Goal: Task Accomplishment & Management: Manage account settings

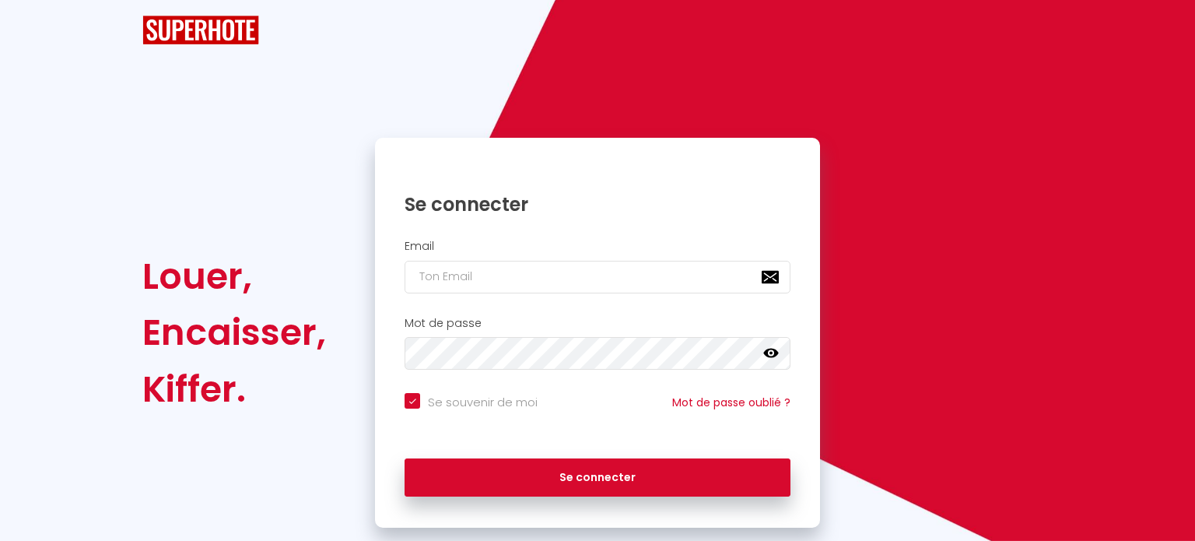
checkbox input "true"
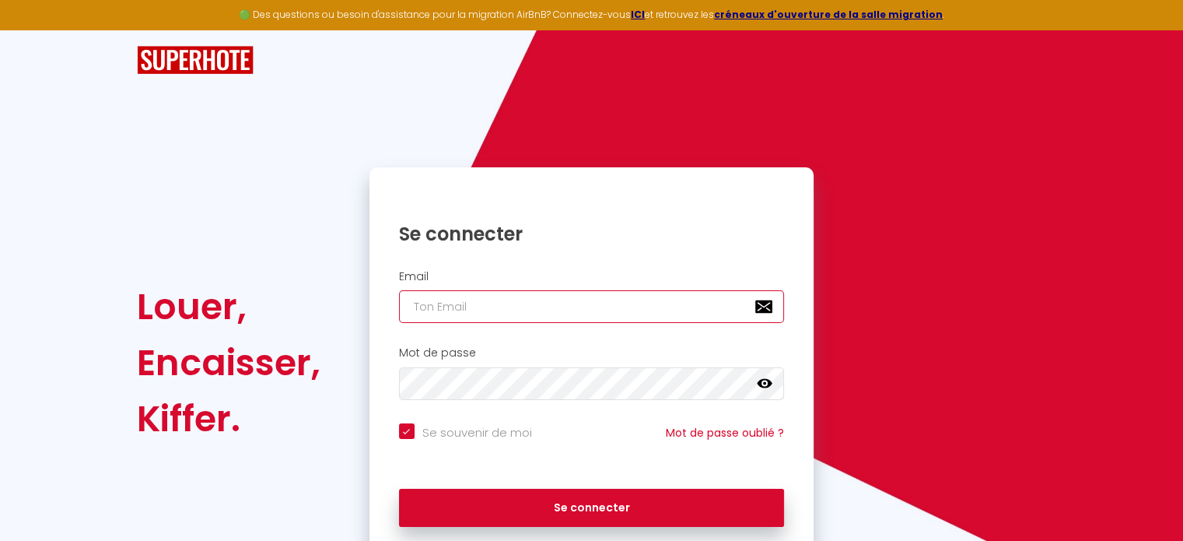
click at [554, 315] on input "email" at bounding box center [592, 306] width 386 height 33
type input "a"
checkbox input "true"
type input "ag"
checkbox input "true"
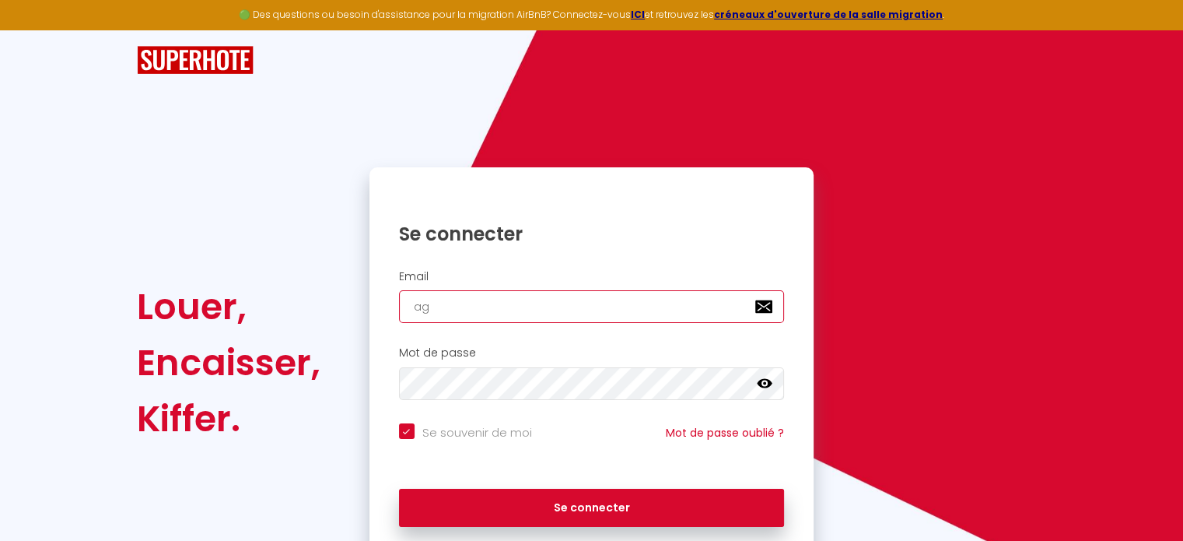
type input "age"
checkbox input "true"
type input "agen"
checkbox input "true"
type input "agenc"
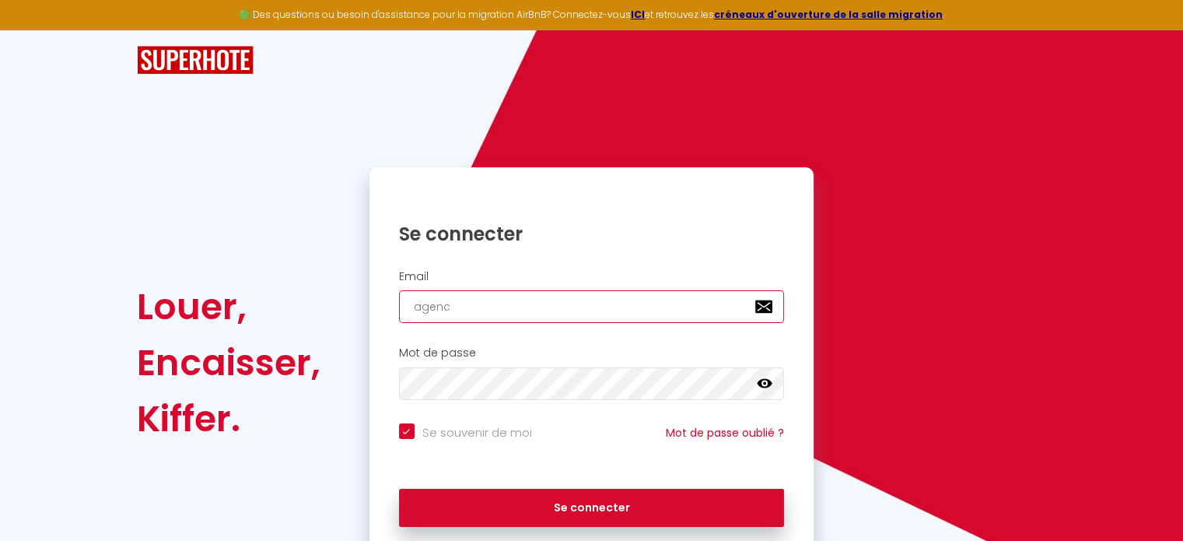
checkbox input "true"
type input "agence"
checkbox input "true"
type input "agence."
checkbox input "true"
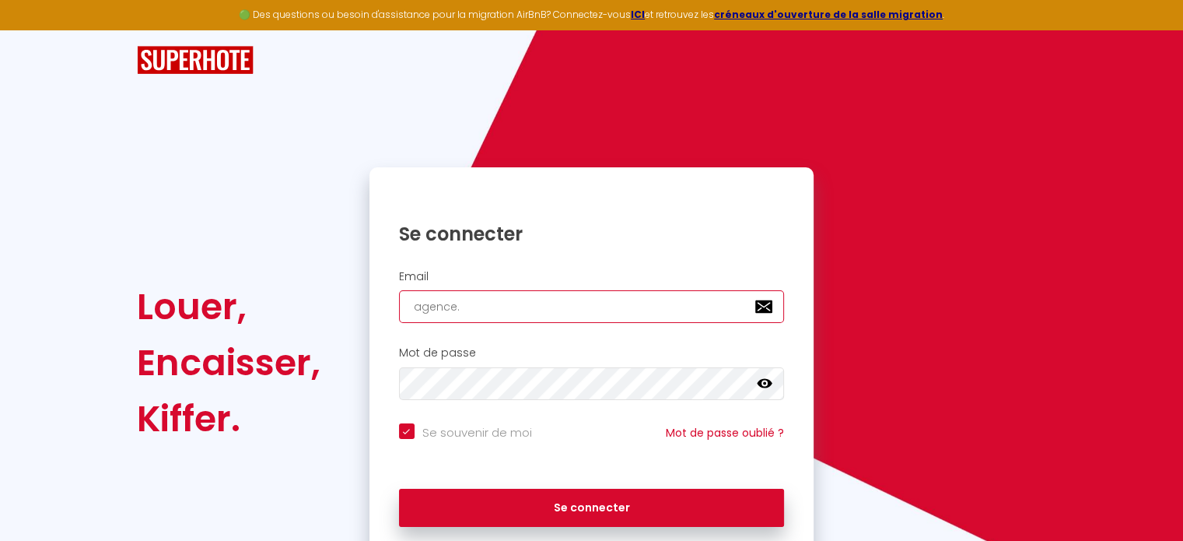
type input "agence.c"
checkbox input "true"
type input "[DOMAIN_NAME]"
checkbox input "true"
type input "agence.cha"
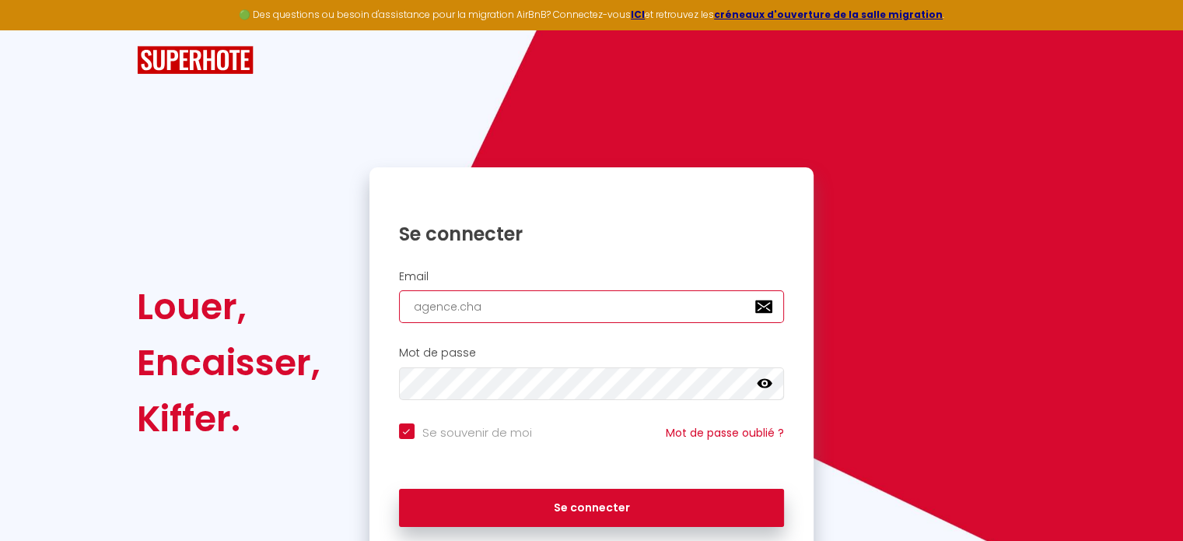
checkbox input "true"
type input "[DOMAIN_NAME]"
checkbox input "true"
type input "agence.chate"
checkbox input "true"
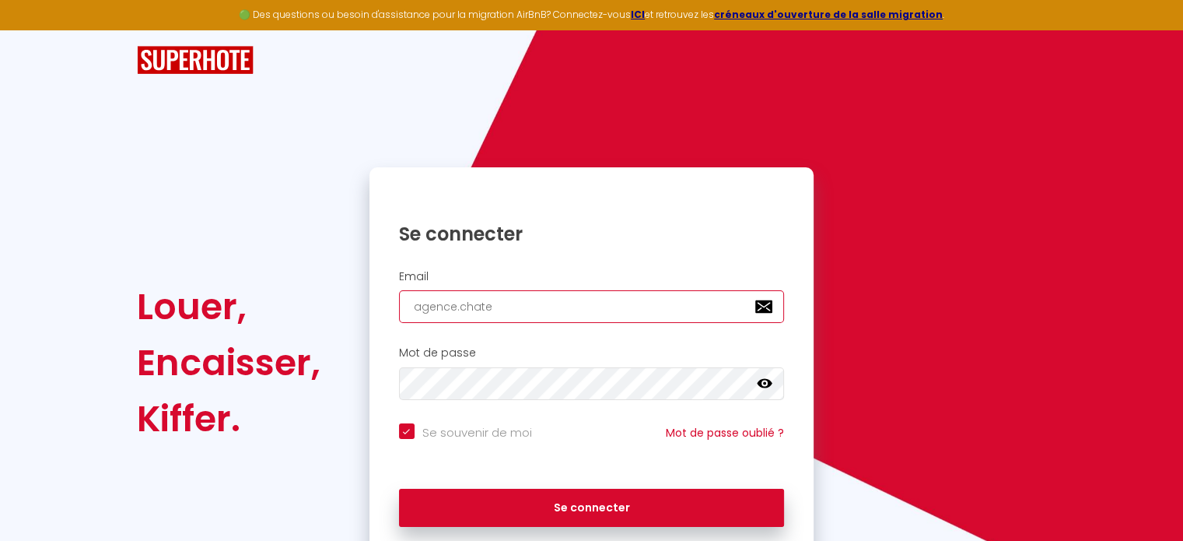
type input "agence.chatea"
checkbox input "true"
type input "agence.chateau"
checkbox input "true"
type input "agence.chateaug"
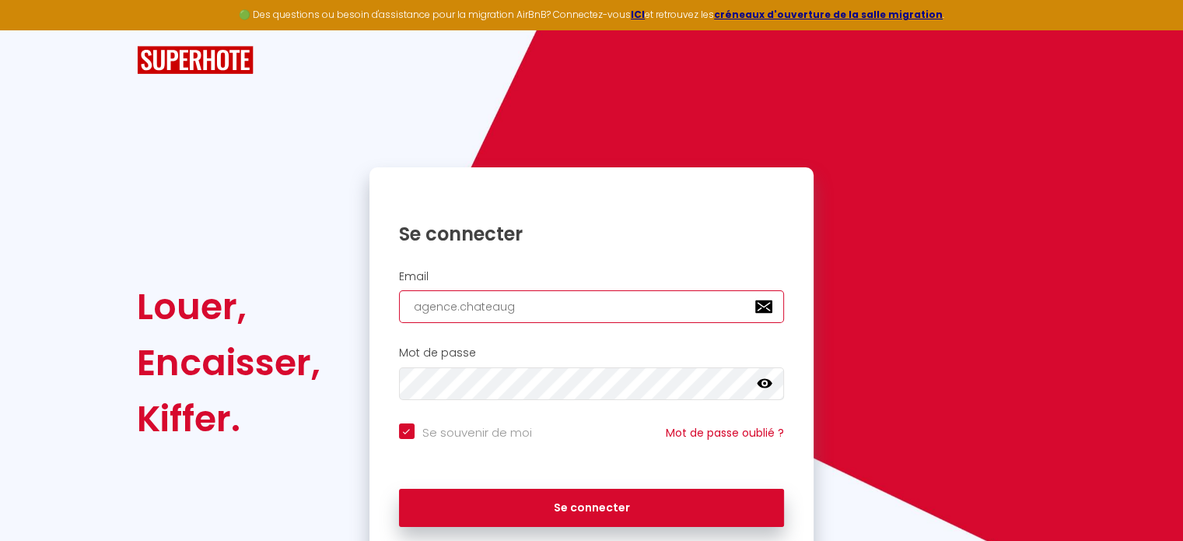
checkbox input "true"
type input "agence.chateaugm"
checkbox input "true"
type input "agence.chateaugma"
checkbox input "true"
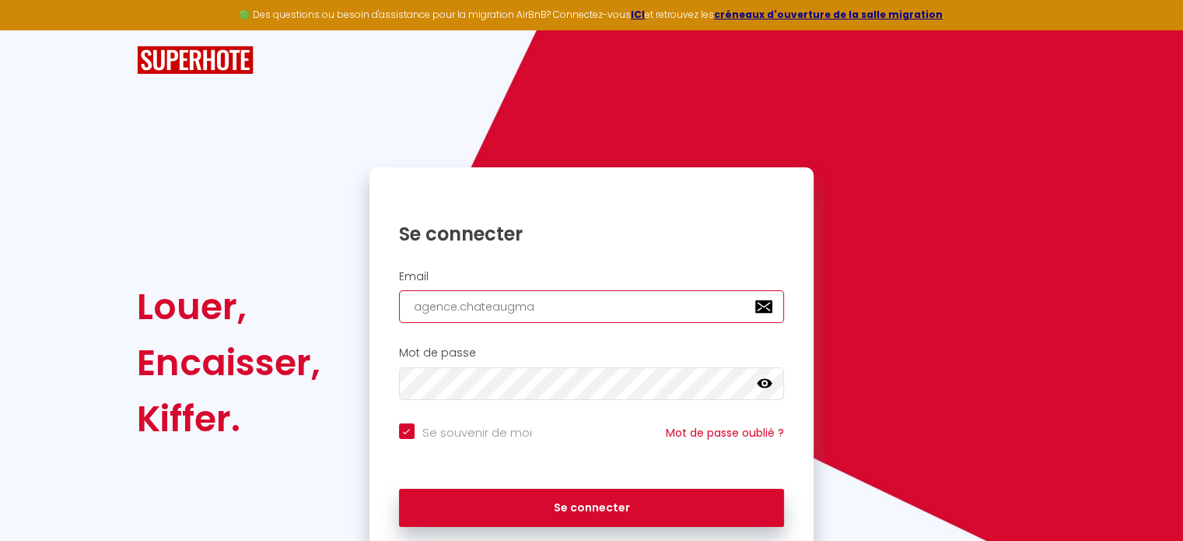
type input "agence.chateaugmai"
checkbox input "true"
type input "agence.chateaugmail"
checkbox input "true"
type input "agence.chateaugmail."
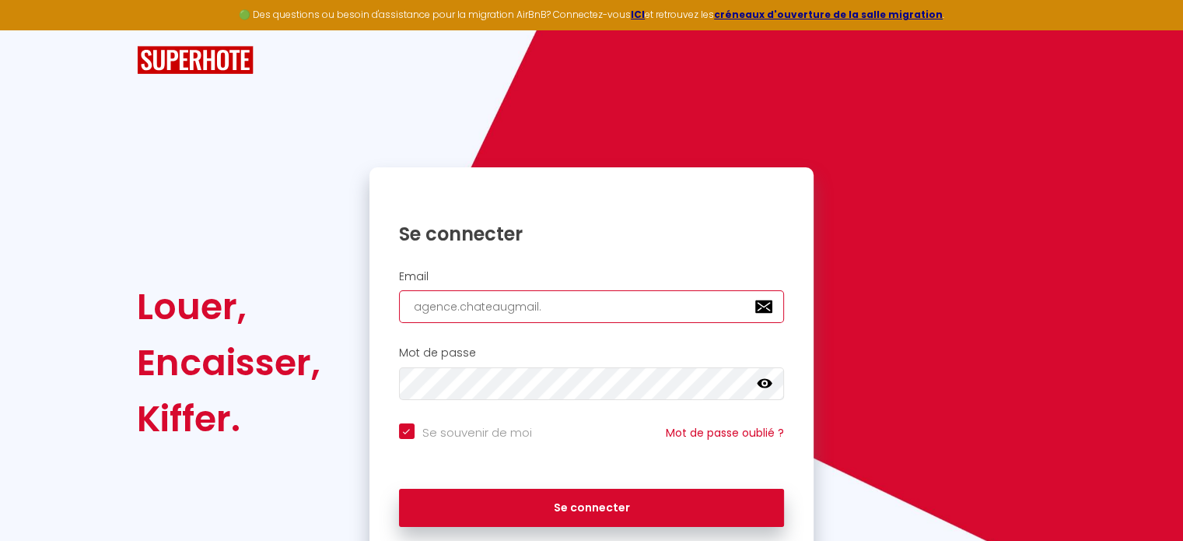
checkbox input "true"
type input "agence.chateaugmail.c"
checkbox input "true"
type input "[DOMAIN_NAME]"
checkbox input "true"
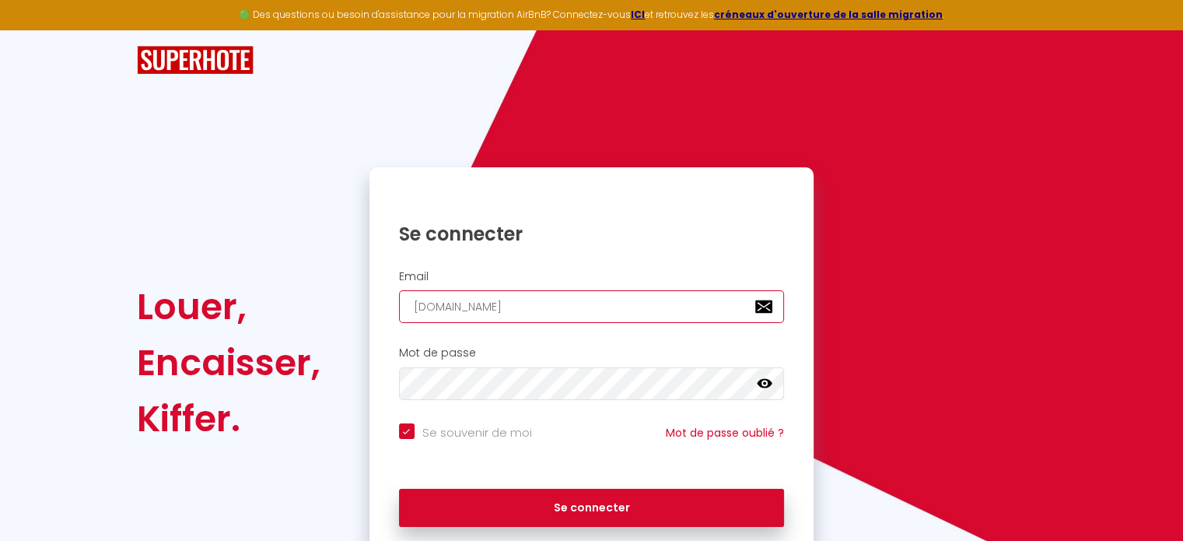
type input "[DOMAIN_NAME]"
checkbox input "true"
type input "[DOMAIN_NAME]"
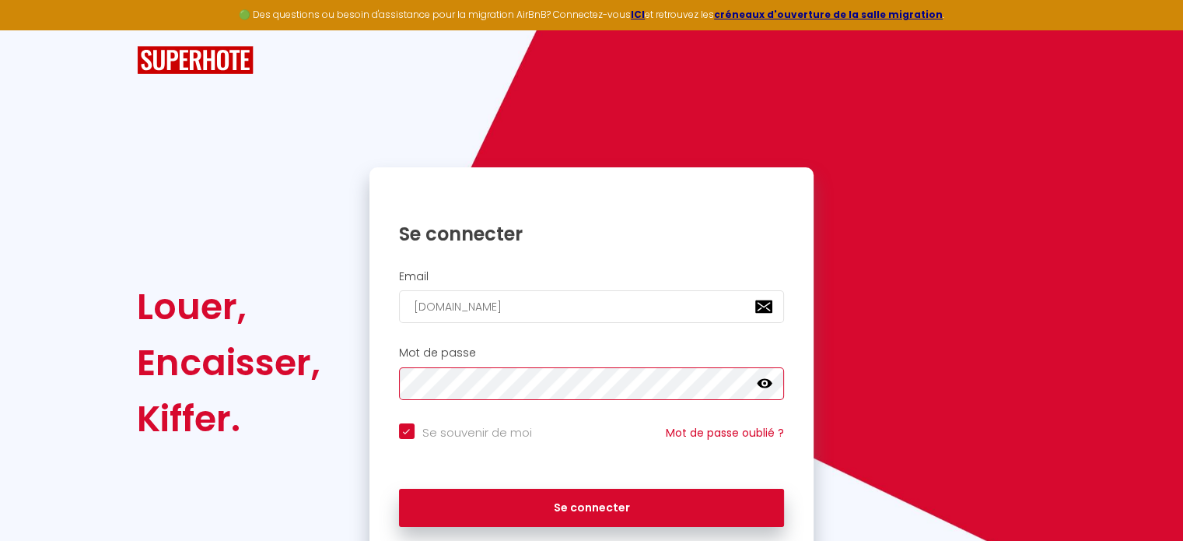
checkbox input "true"
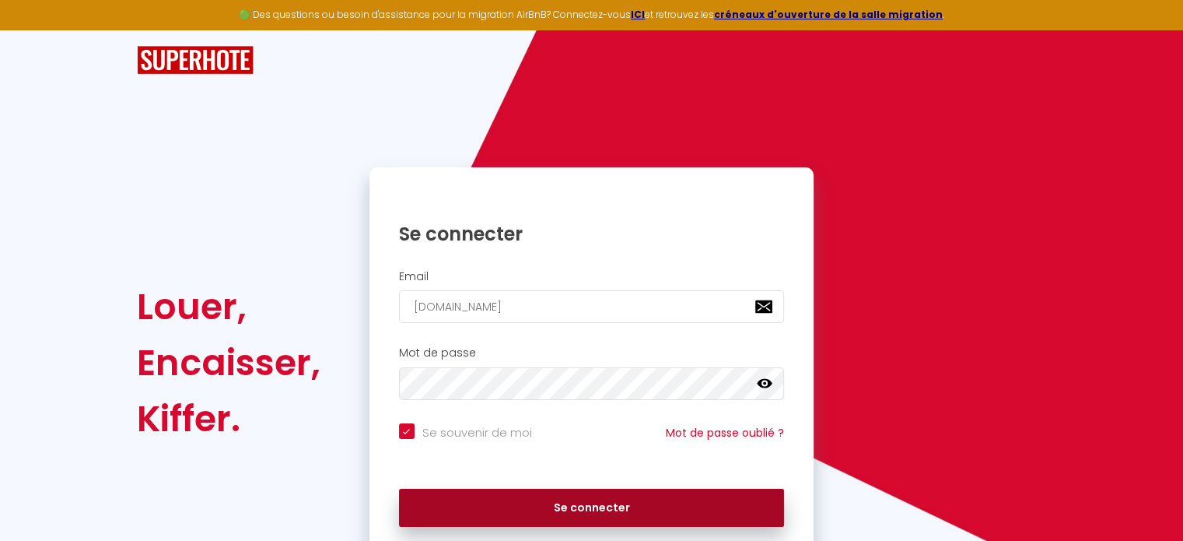
click at [612, 505] on button "Se connecter" at bounding box center [592, 508] width 386 height 39
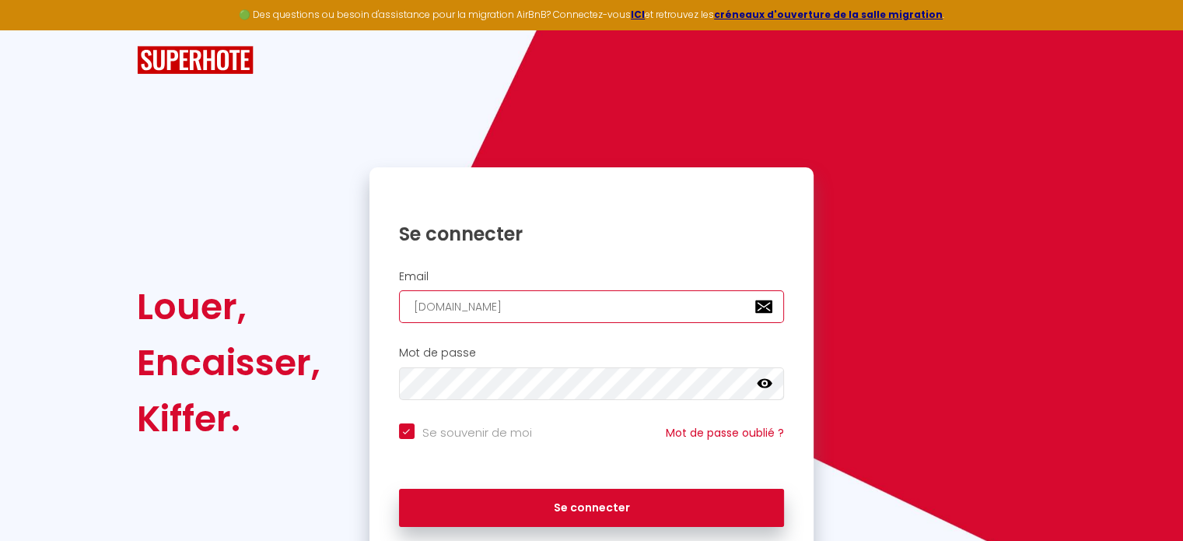
click at [503, 307] on input "[DOMAIN_NAME]" at bounding box center [592, 306] width 386 height 33
type input "[EMAIL_ADDRESS][DOMAIN_NAME]"
checkbox input "true"
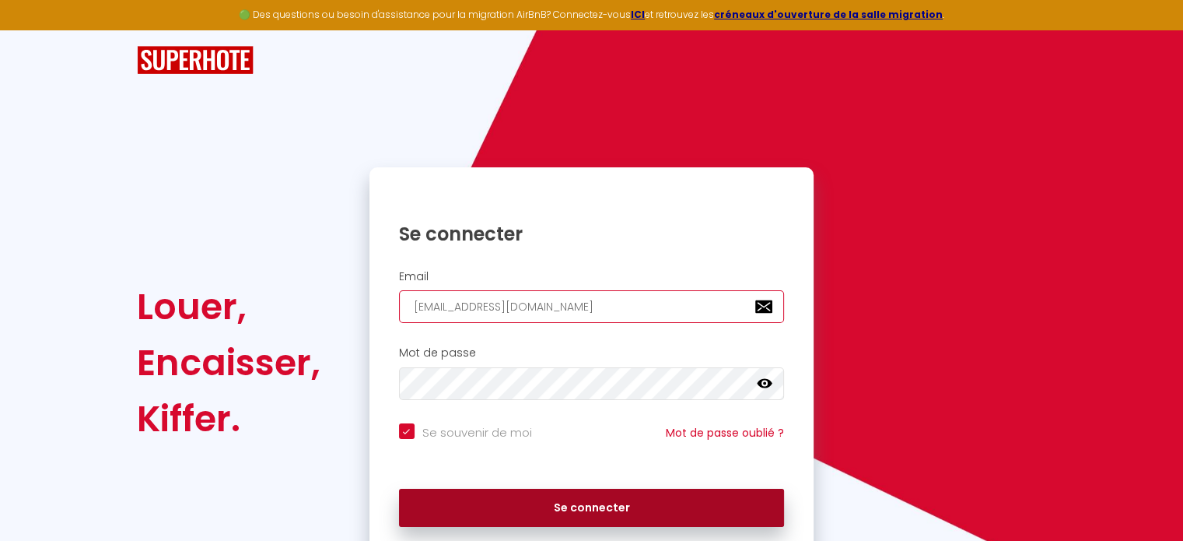
type input "[EMAIL_ADDRESS][DOMAIN_NAME]"
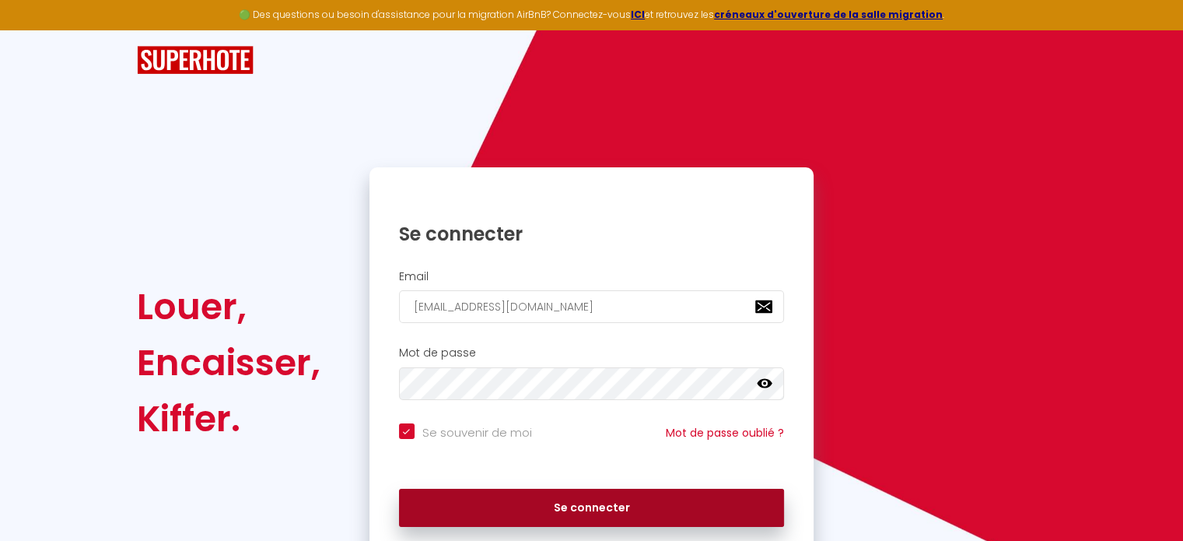
click at [559, 500] on button "Se connecter" at bounding box center [592, 508] width 386 height 39
checkbox input "true"
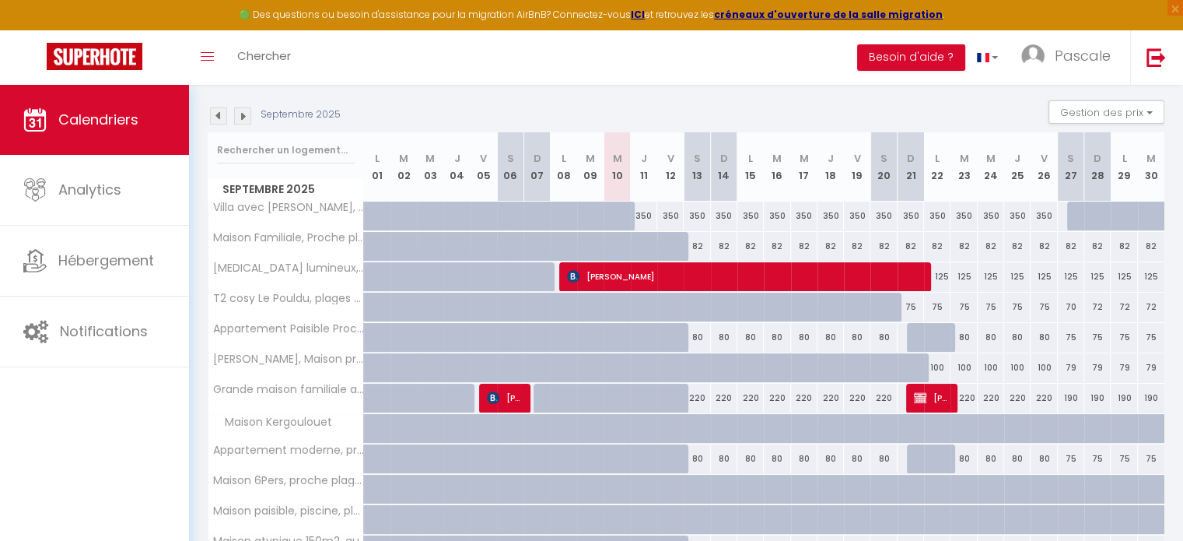
scroll to position [144, 0]
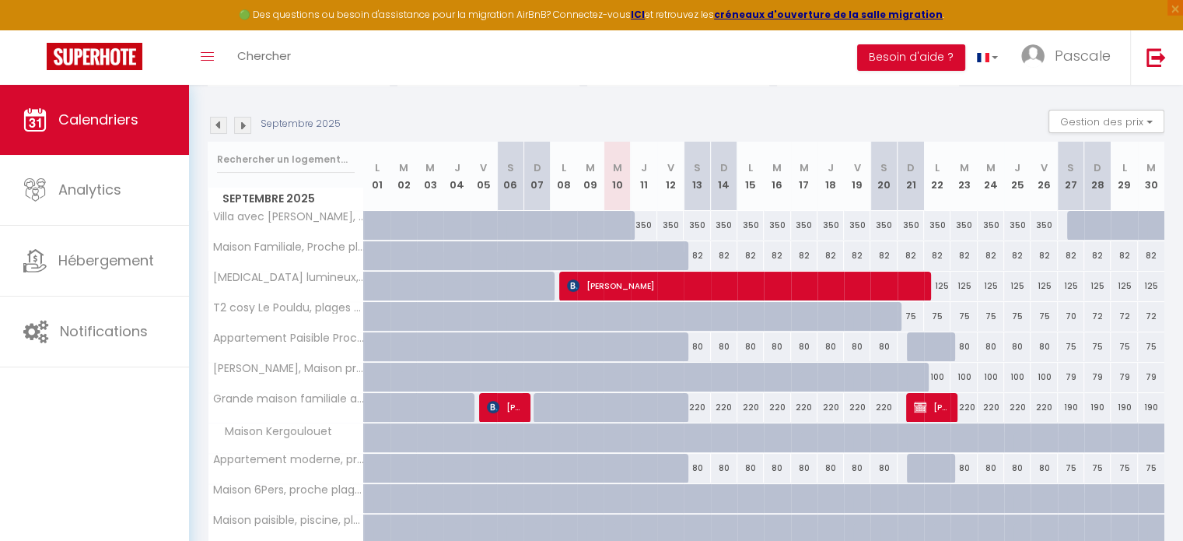
click at [243, 128] on img at bounding box center [242, 125] width 17 height 17
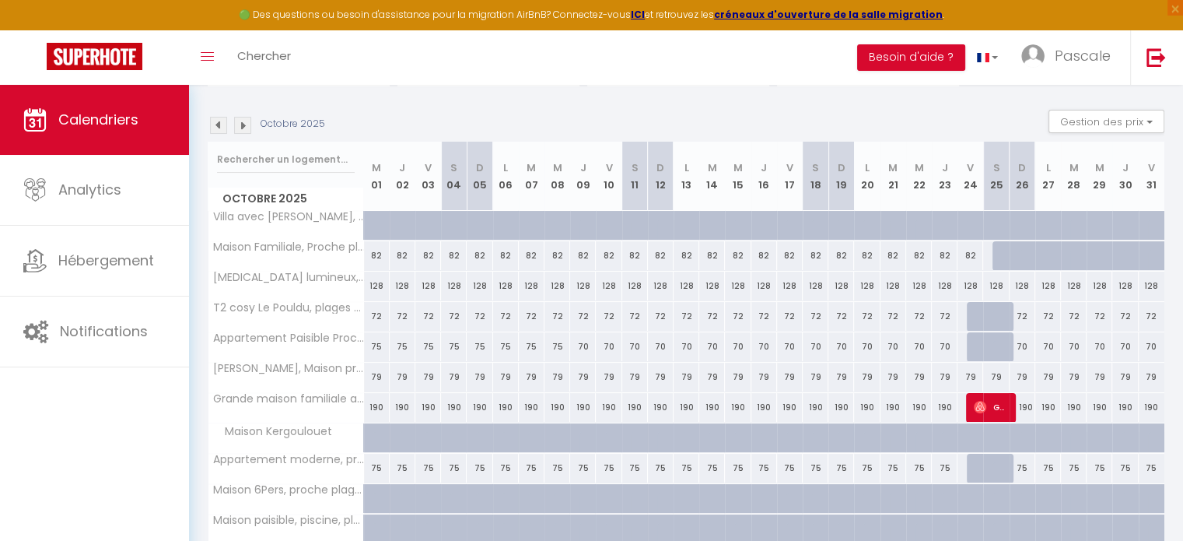
click at [243, 127] on img at bounding box center [242, 125] width 17 height 17
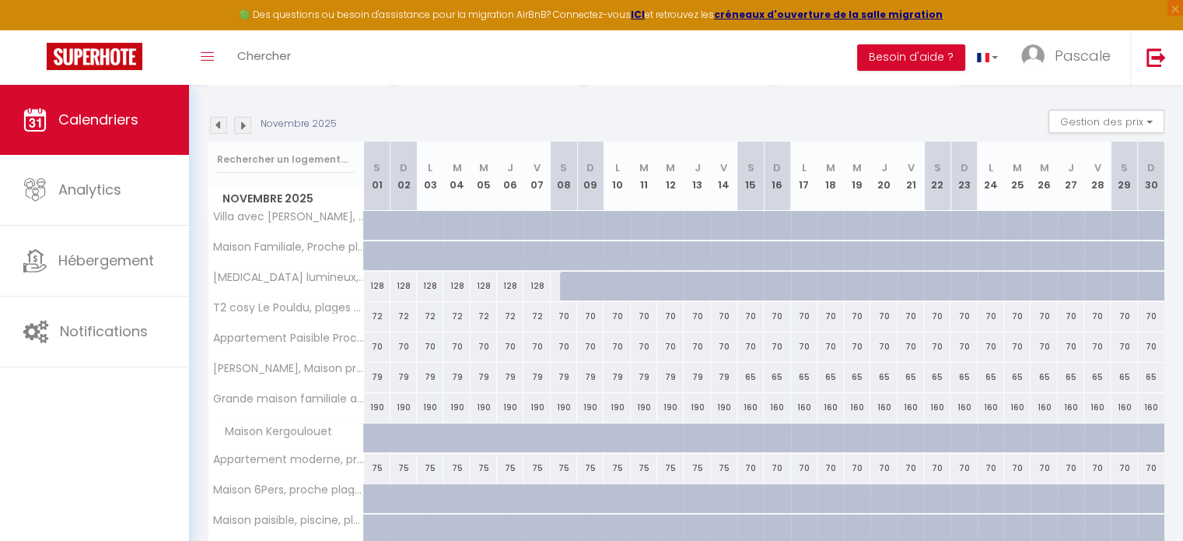
click at [243, 127] on img at bounding box center [242, 125] width 17 height 17
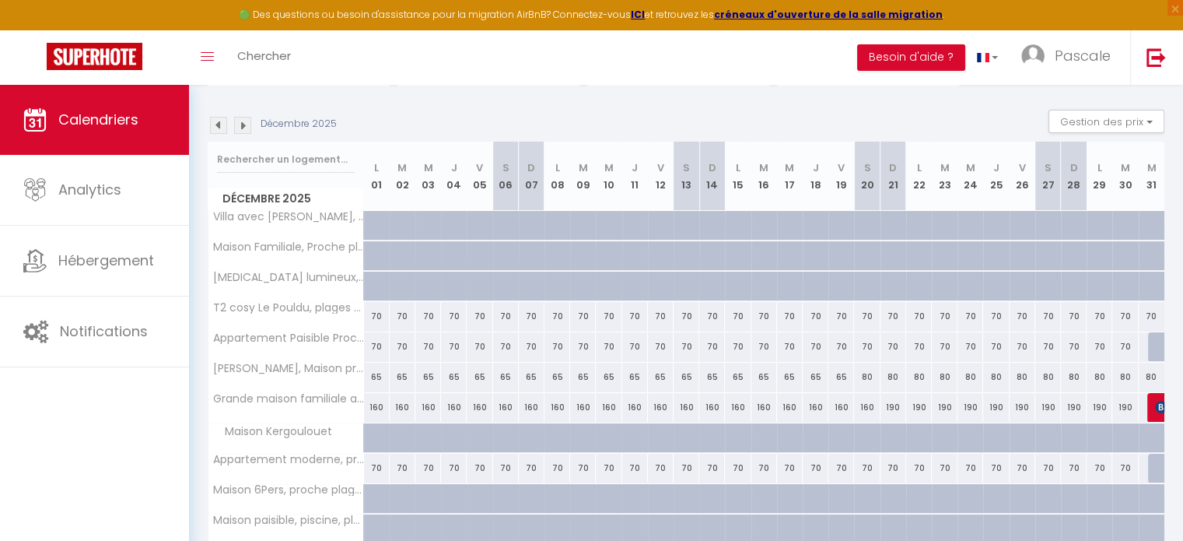
click at [218, 128] on img at bounding box center [218, 125] width 17 height 17
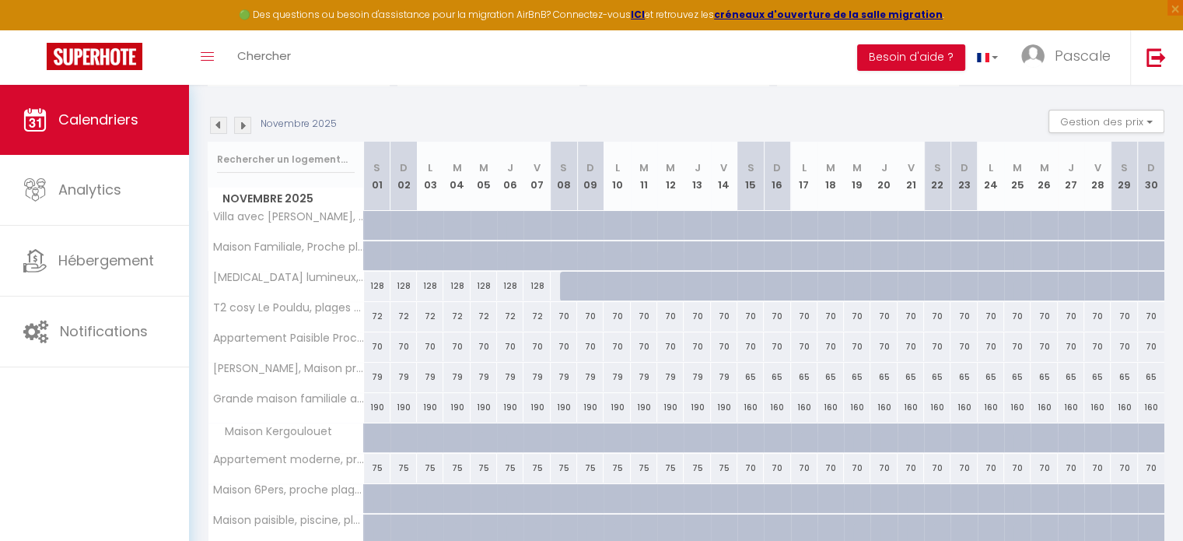
click at [218, 128] on img at bounding box center [218, 125] width 17 height 17
